Goal: Find specific page/section

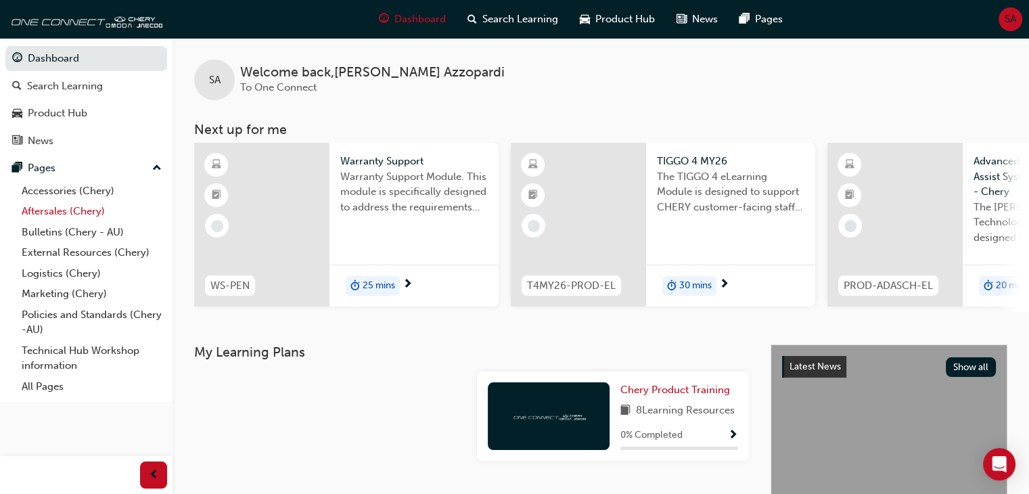
click at [49, 212] on link "Aftersales (Chery)" at bounding box center [91, 211] width 151 height 21
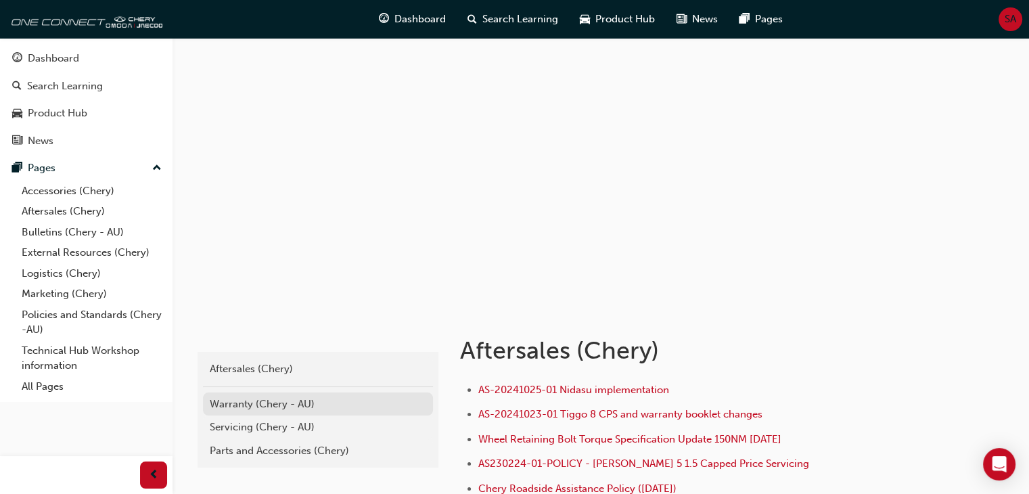
click at [275, 405] on div "Warranty (Chery - AU)" at bounding box center [318, 405] width 217 height 16
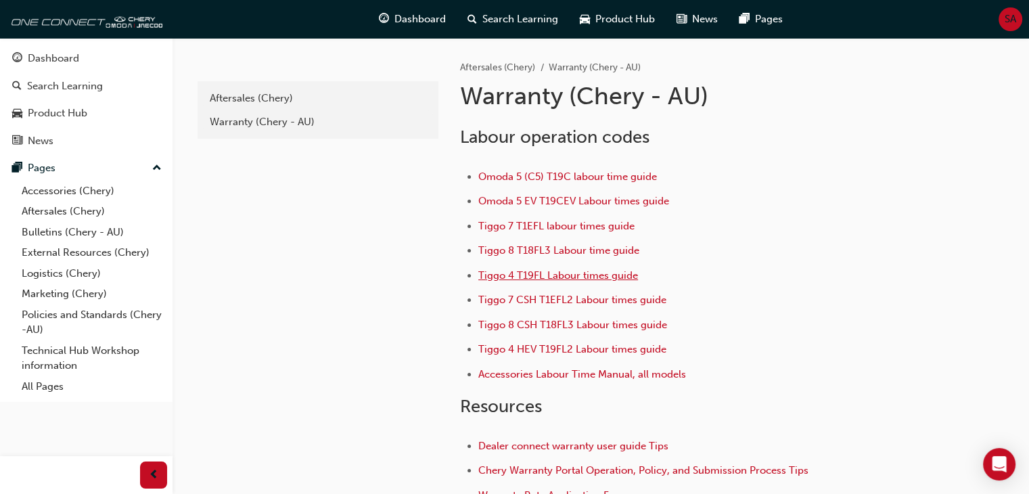
click at [581, 278] on span "Tiggo 4 T19FL Labour times guide" at bounding box center [558, 275] width 160 height 12
